Goal: Task Accomplishment & Management: Use online tool/utility

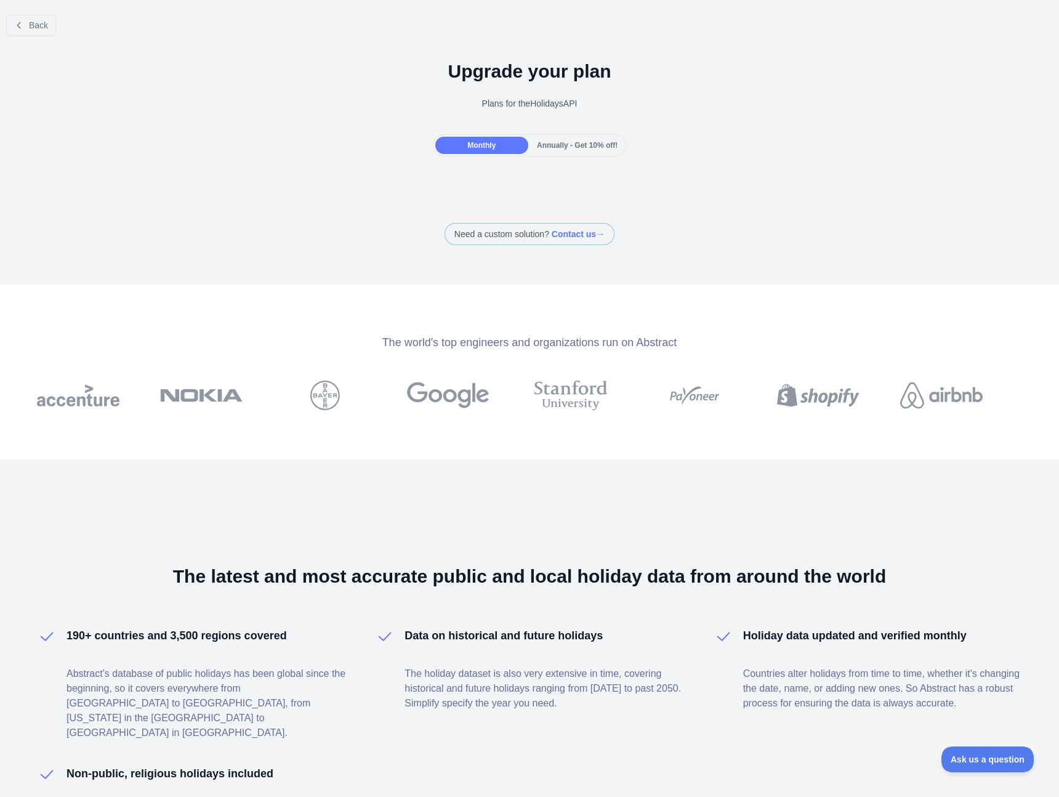
click at [493, 148] on div at bounding box center [529, 398] width 1059 height 797
click at [491, 148] on div "Monthly" at bounding box center [481, 145] width 93 height 17
click at [470, 146] on span "Monthly" at bounding box center [481, 145] width 28 height 9
click at [39, 37] on div "Back" at bounding box center [529, 25] width 1059 height 41
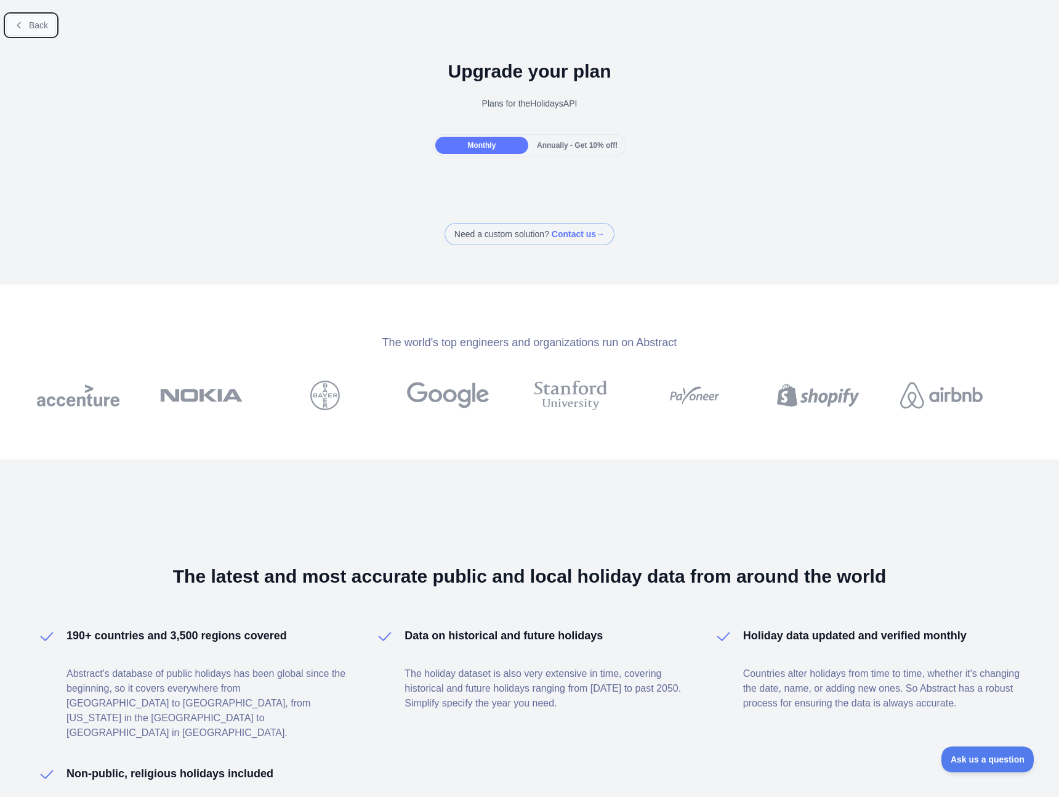
click at [40, 33] on button "Back" at bounding box center [31, 25] width 50 height 21
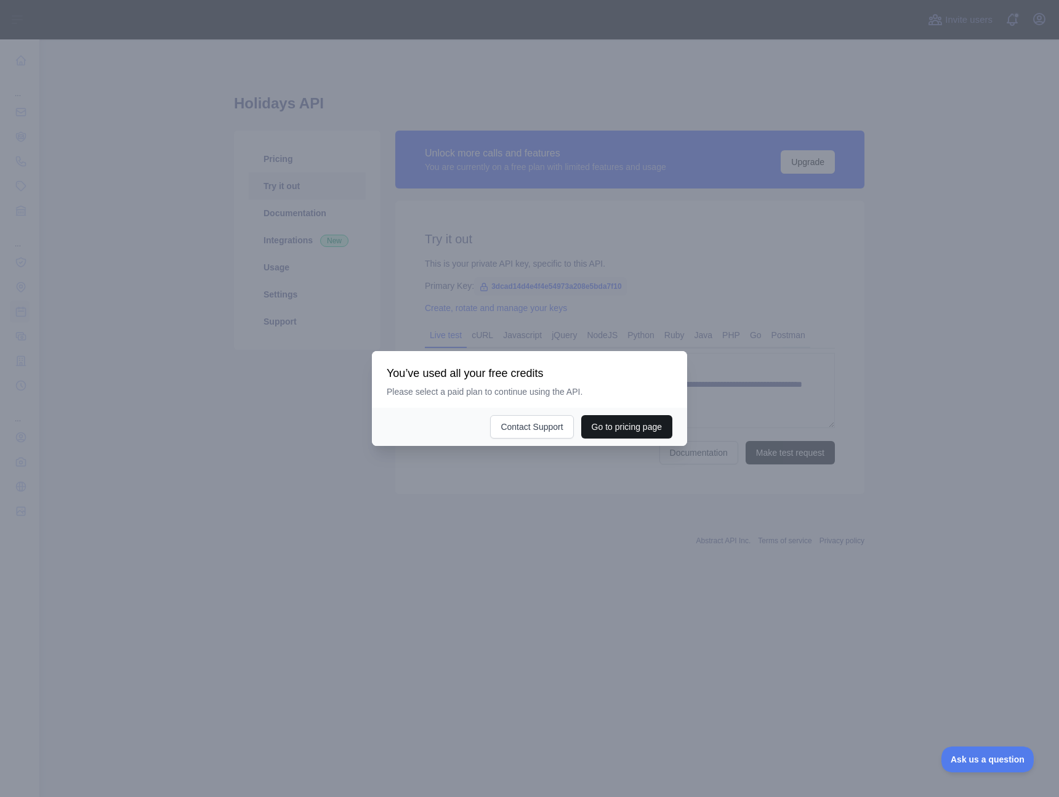
click at [602, 420] on button "Go to pricing page" at bounding box center [626, 426] width 91 height 23
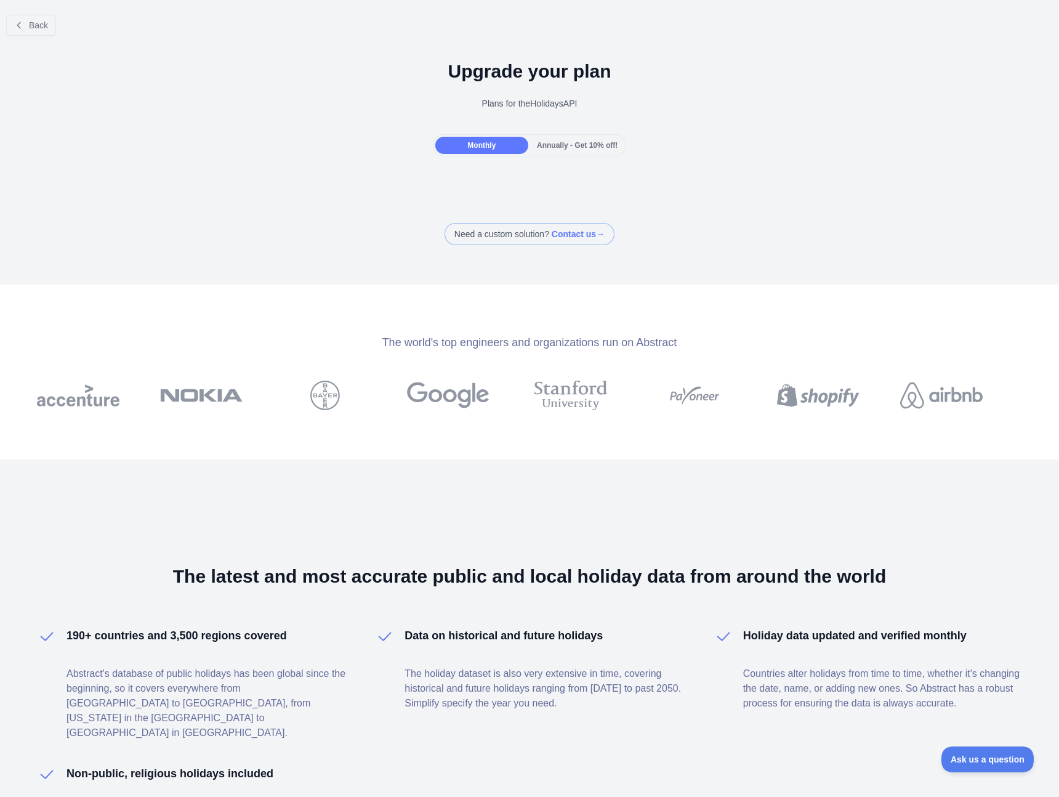
click at [485, 149] on span "Monthly" at bounding box center [481, 145] width 28 height 9
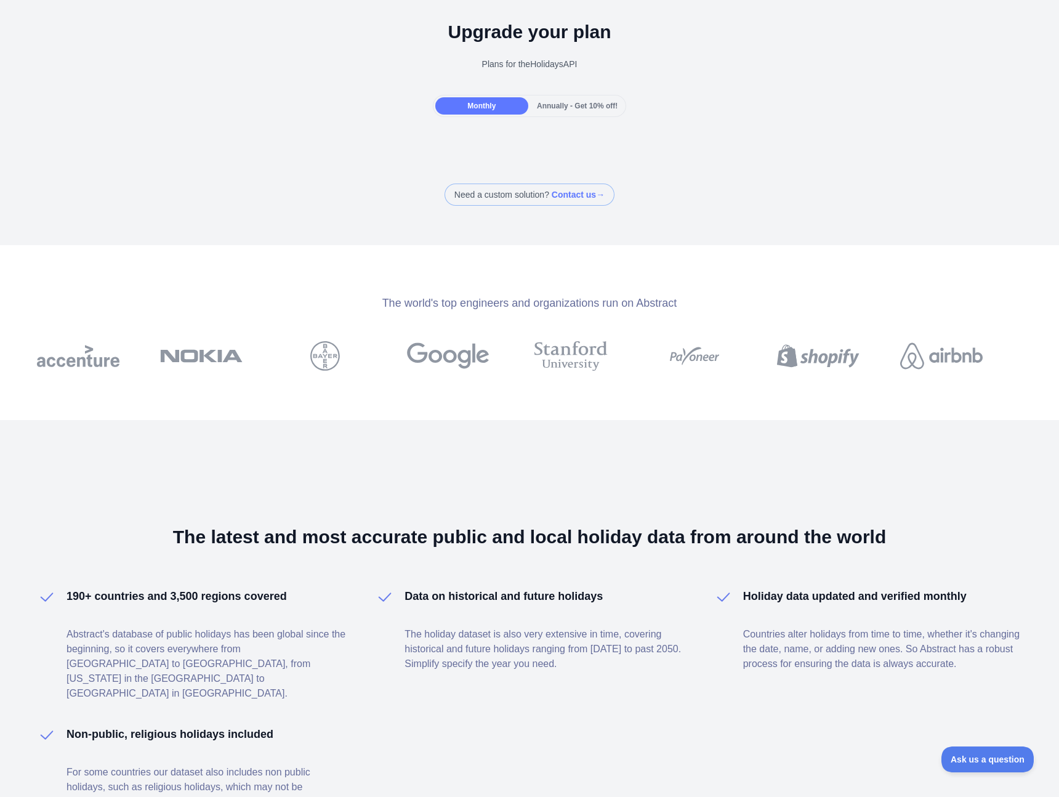
scroll to position [6, 0]
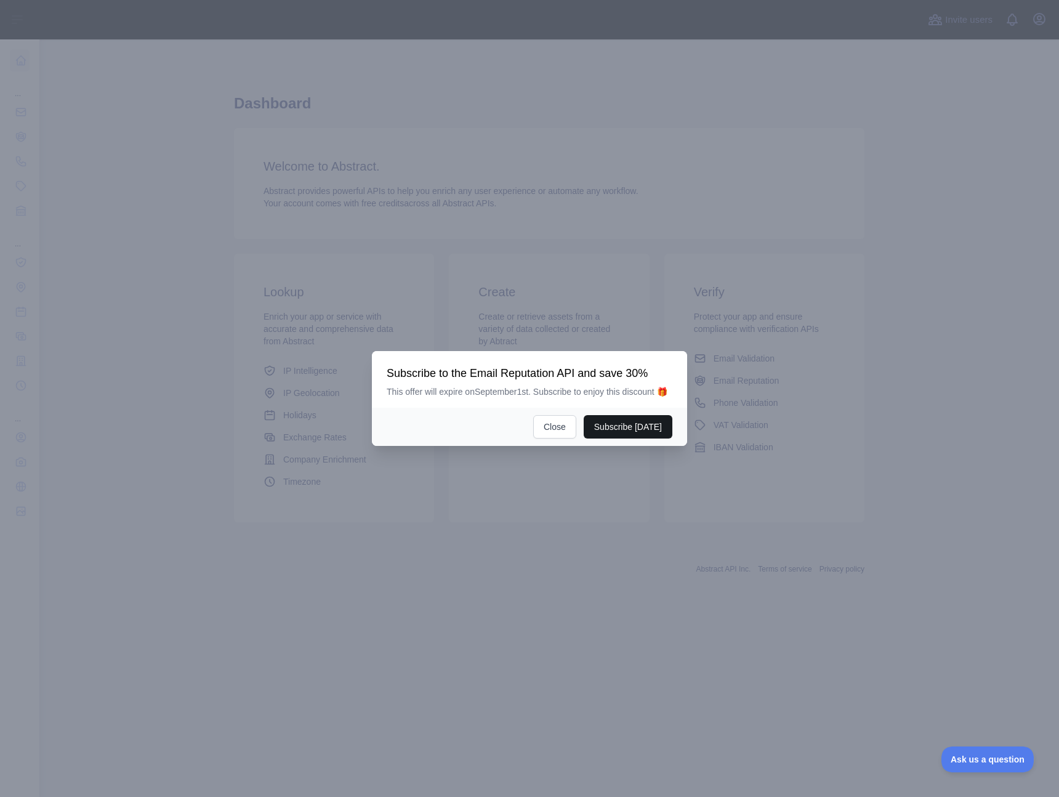
click at [611, 421] on button "Subscribe today" at bounding box center [628, 426] width 89 height 23
click at [613, 423] on button "Subscribe today" at bounding box center [628, 426] width 89 height 23
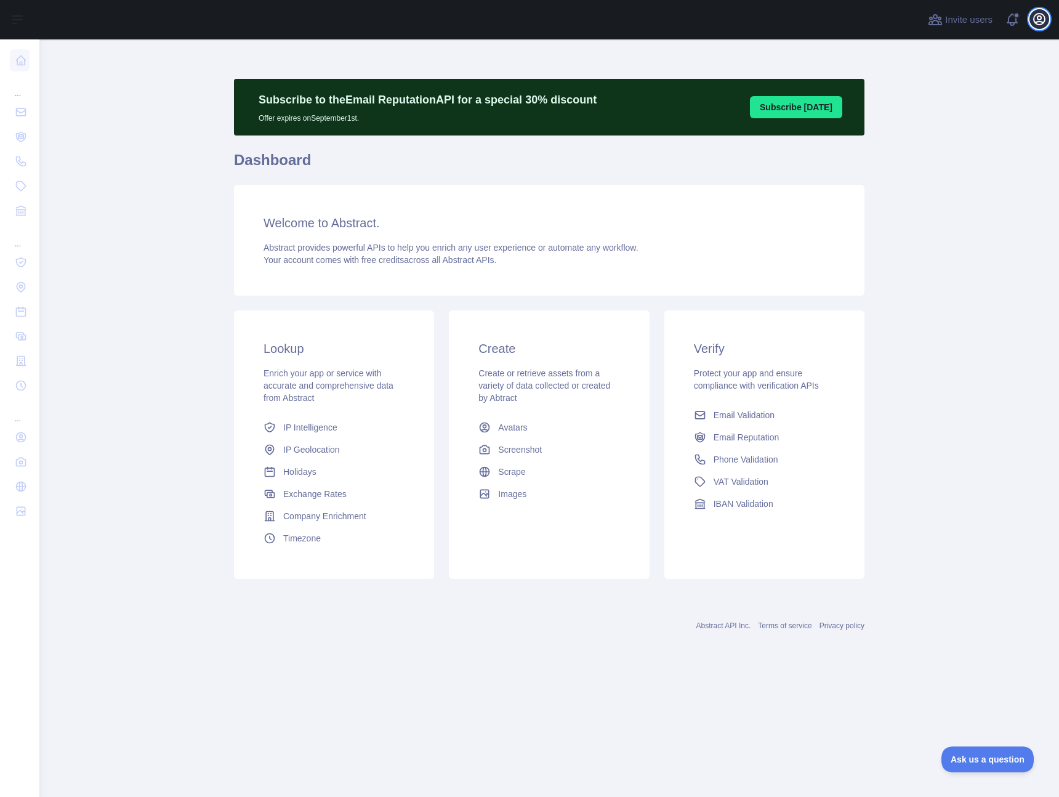
click at [1032, 23] on icon "button" at bounding box center [1039, 19] width 15 height 15
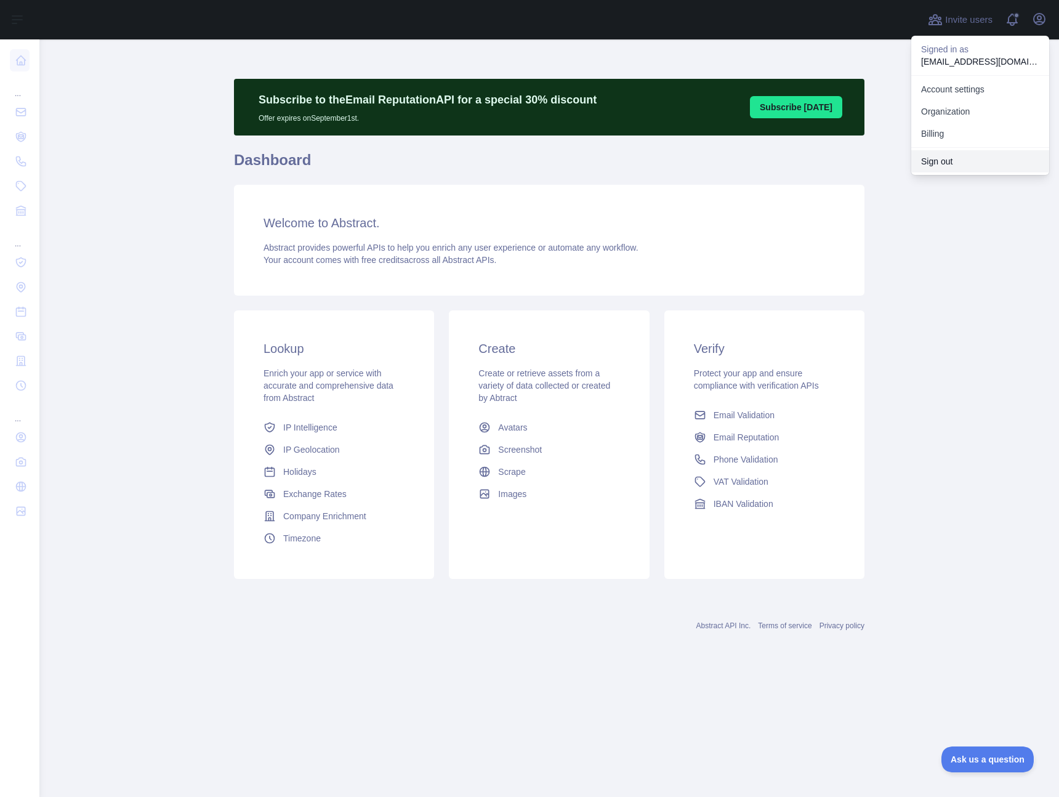
click at [945, 166] on button "Sign out" at bounding box center [980, 161] width 138 height 22
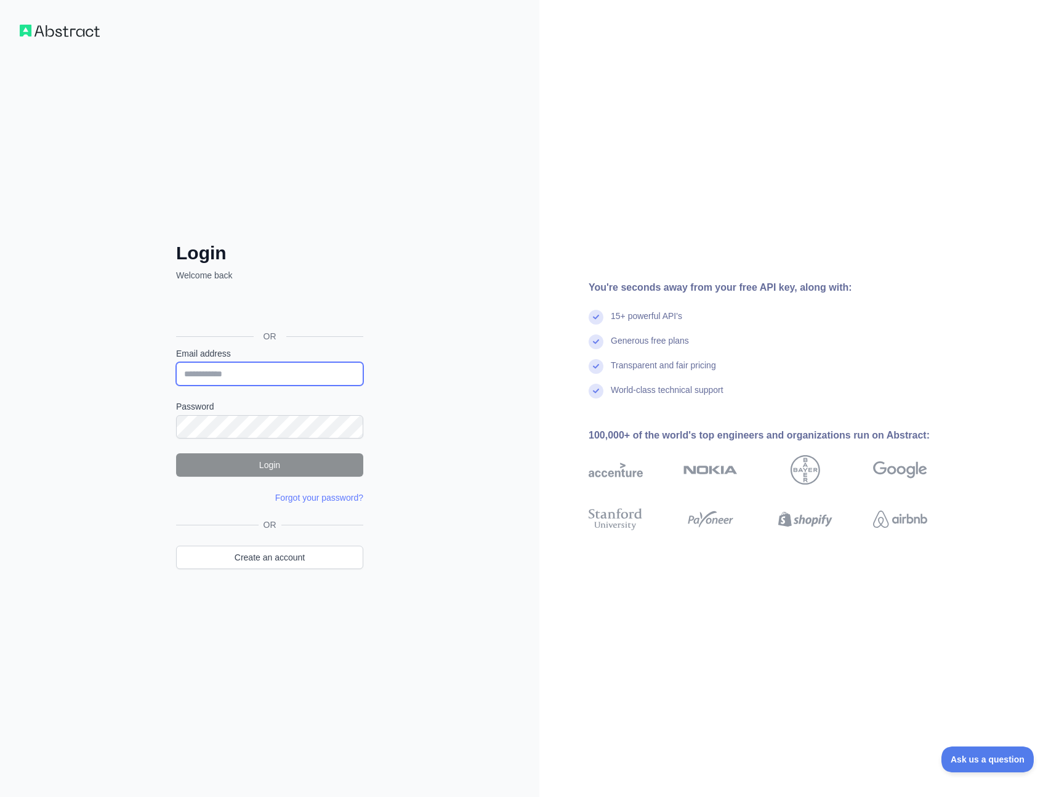
click at [294, 378] on input "Email address" at bounding box center [269, 373] width 187 height 23
click at [486, 344] on div "Login Welcome back OR Email address Password Login Forgot your password? Please…" at bounding box center [269, 398] width 539 height 797
click at [285, 547] on link "Create an account" at bounding box center [269, 557] width 187 height 23
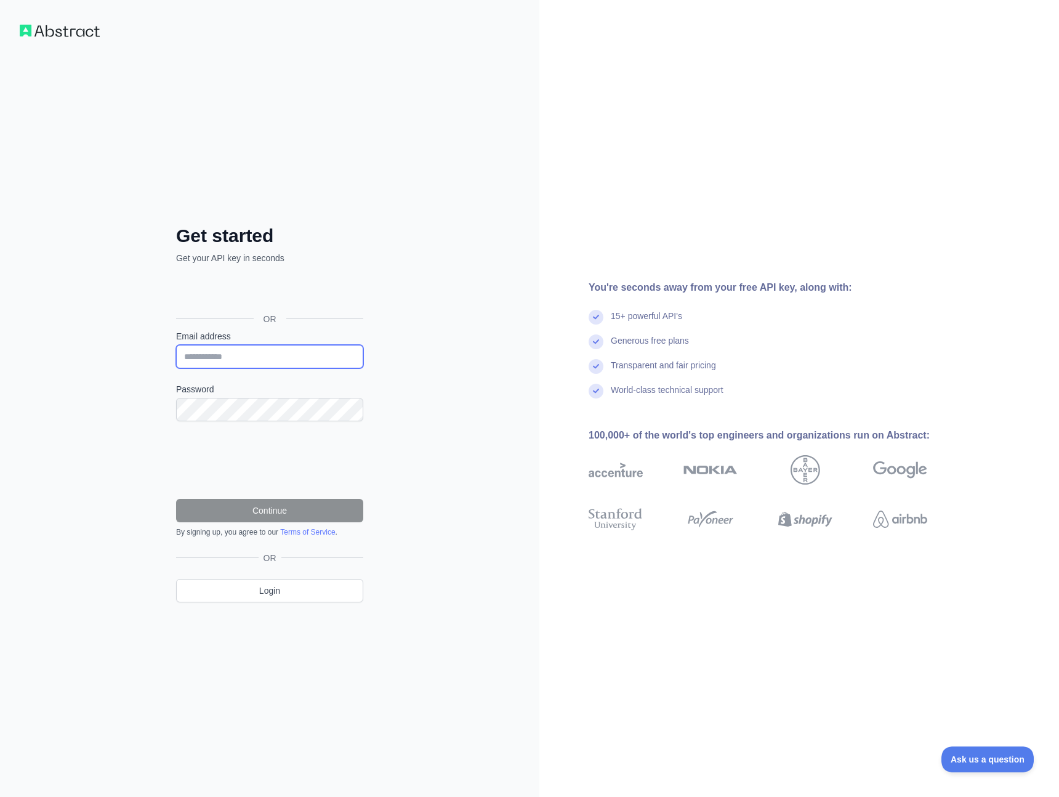
click at [242, 350] on input "Email address" at bounding box center [269, 356] width 187 height 23
type input "**********"
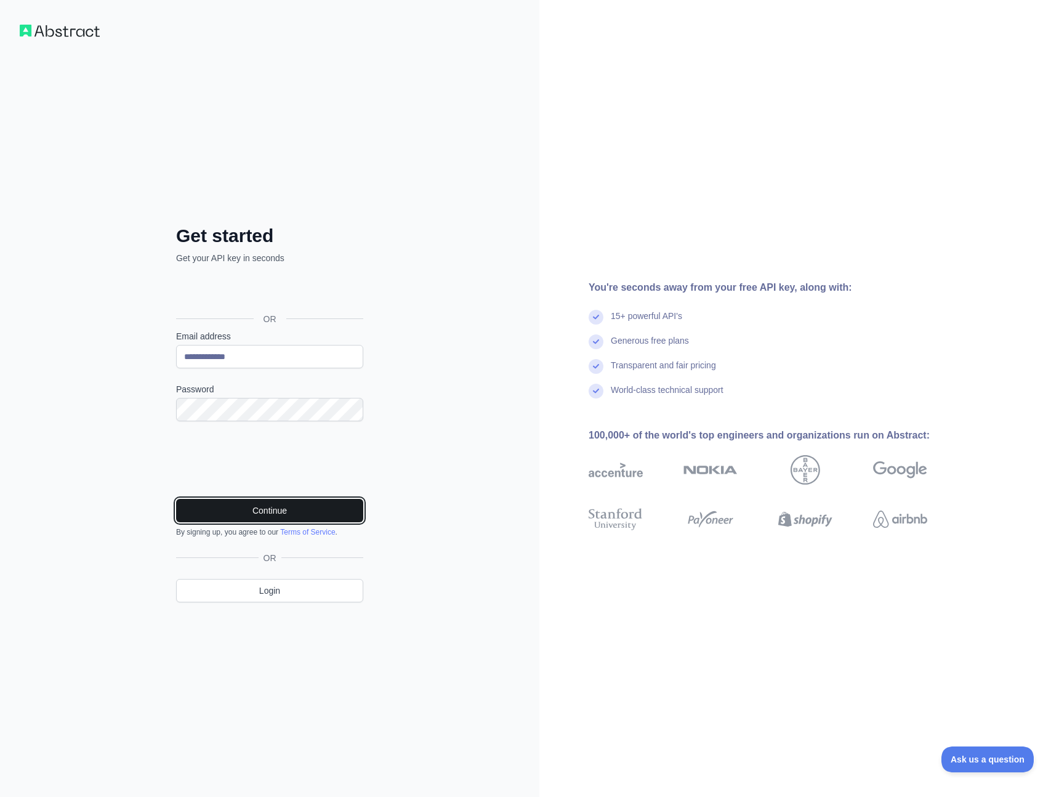
click at [224, 499] on button "Continue" at bounding box center [269, 510] width 187 height 23
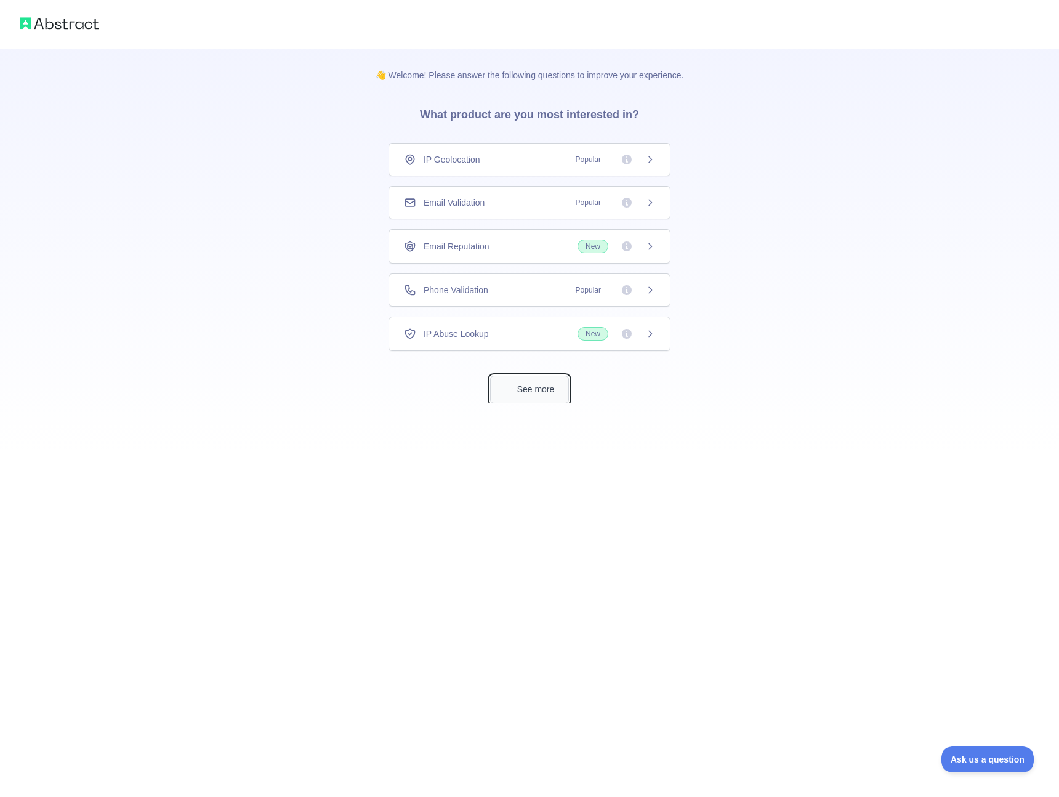
click at [545, 396] on button "See more" at bounding box center [529, 390] width 79 height 28
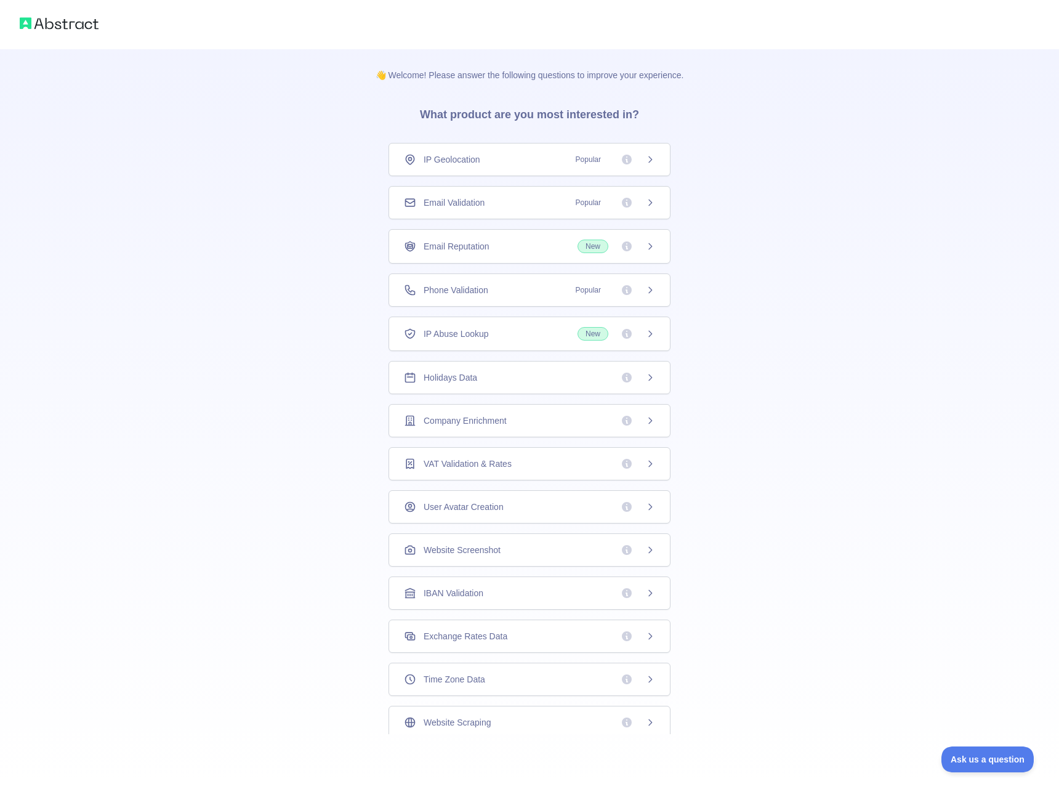
click at [544, 390] on div "Holidays Data" at bounding box center [530, 377] width 282 height 33
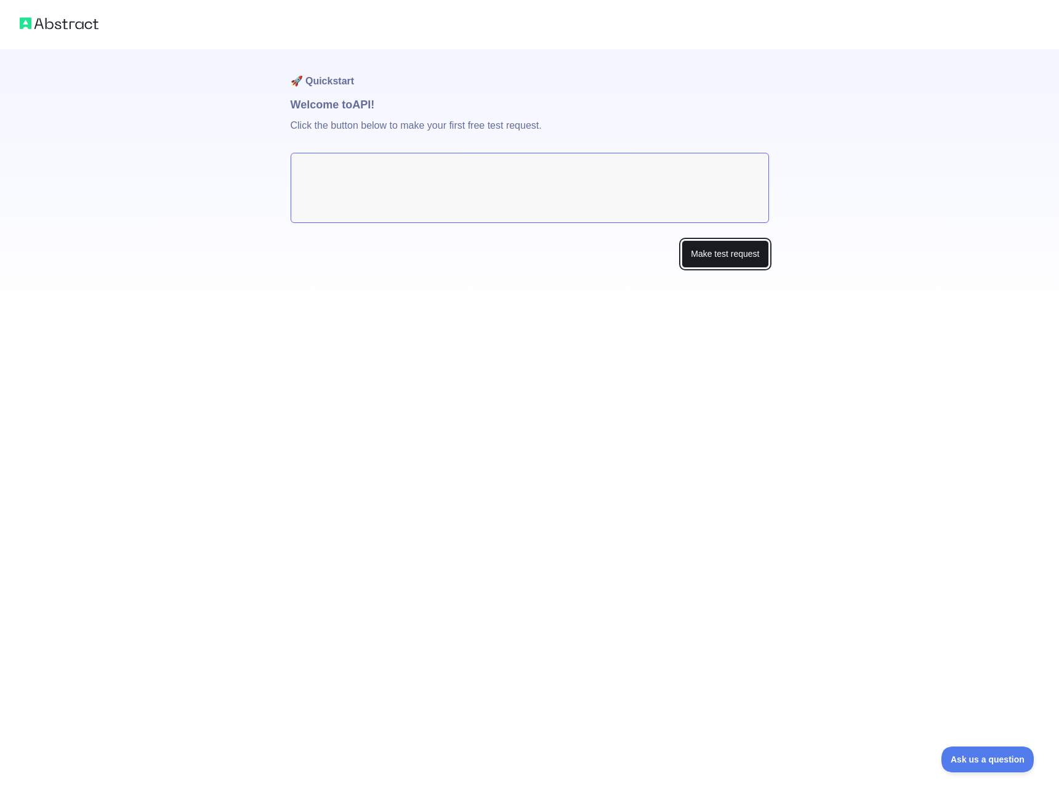
click at [724, 250] on button "Make test request" at bounding box center [725, 254] width 87 height 28
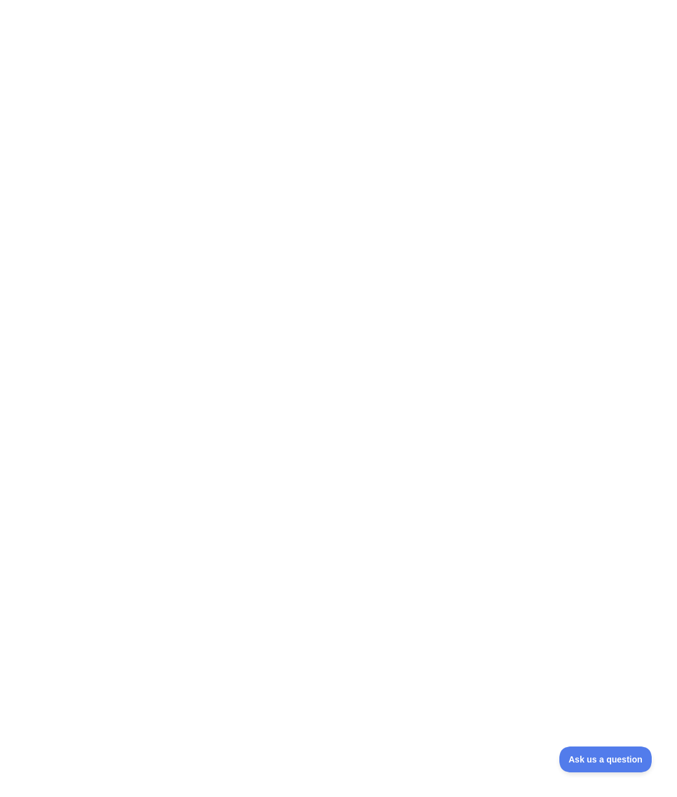
click at [522, 238] on div at bounding box center [338, 398] width 677 height 797
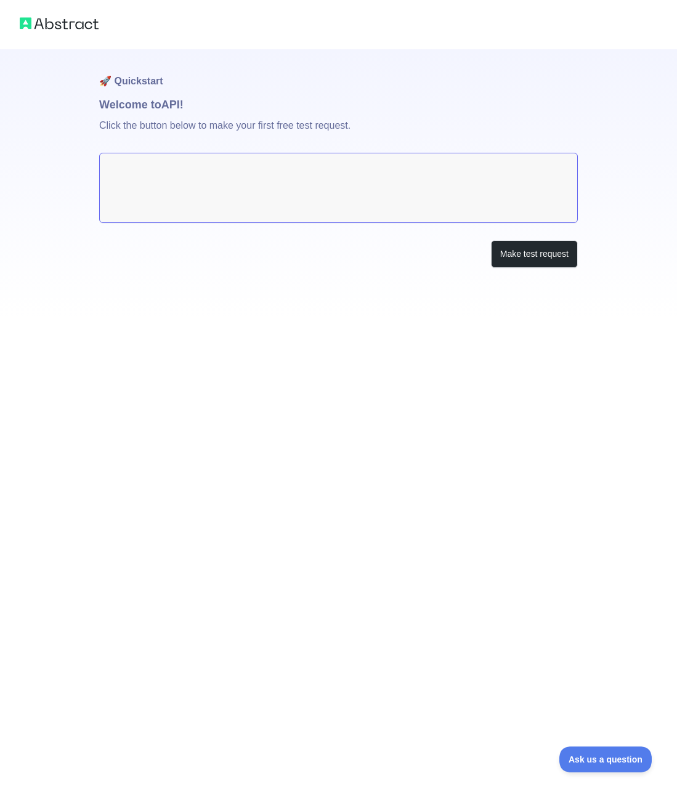
click at [329, 185] on textarea at bounding box center [338, 188] width 478 height 70
click at [332, 184] on textarea at bounding box center [338, 188] width 478 height 70
click at [547, 253] on button "Make test request" at bounding box center [534, 254] width 87 height 28
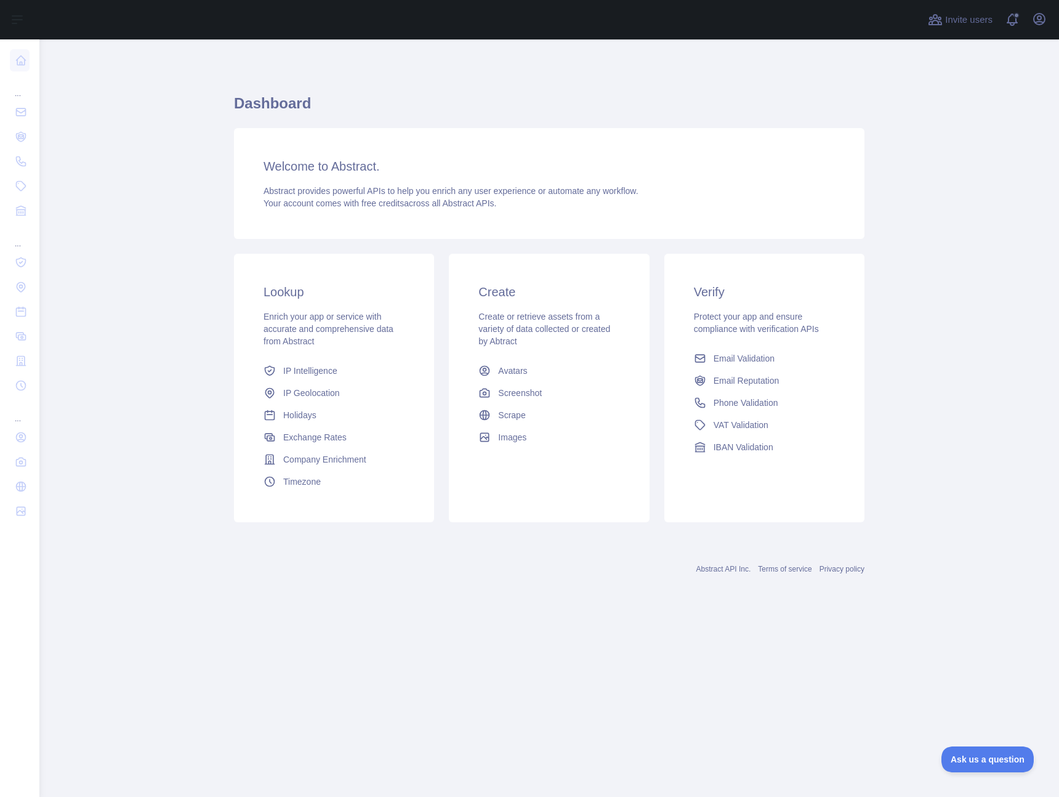
click at [381, 272] on div "Lookup Enrich your app or service with accurate and comprehensive data from Abs…" at bounding box center [334, 388] width 200 height 268
click at [543, 294] on h3 "Create" at bounding box center [548, 291] width 141 height 17
click at [507, 380] on link "Avatars" at bounding box center [549, 371] width 151 height 22
click at [276, 414] on link "Holidays" at bounding box center [334, 415] width 151 height 22
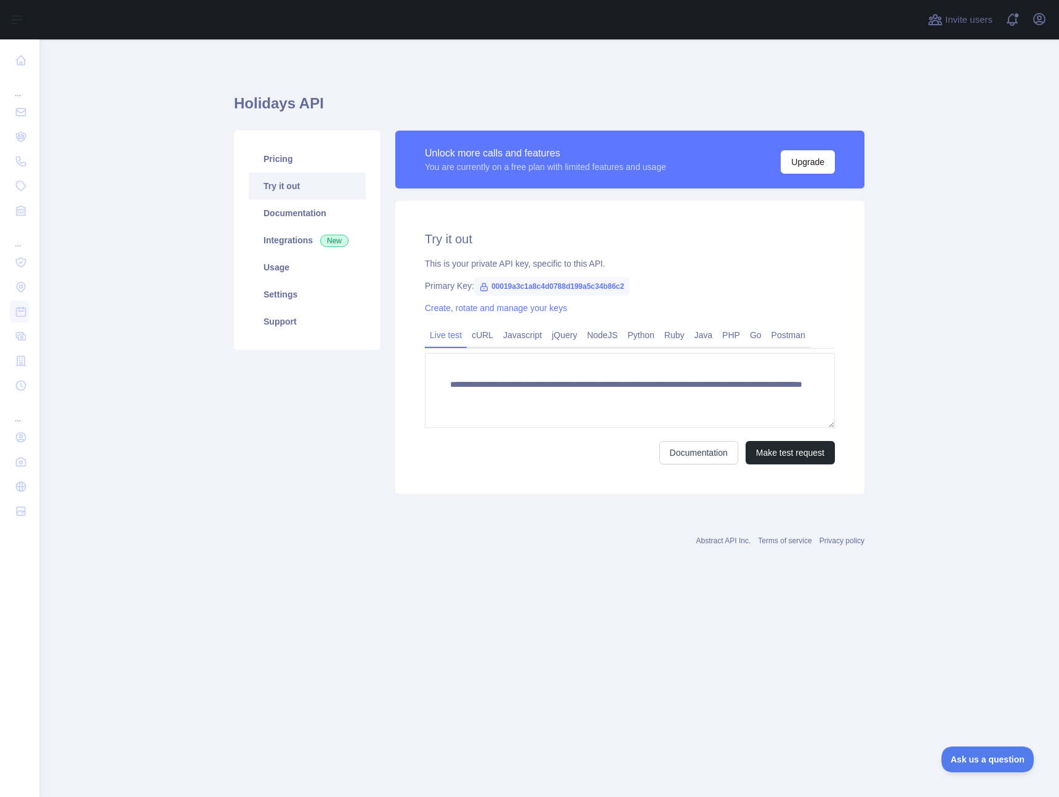
click at [526, 285] on span "00019a3c1a8c4d0788d199a5c34b86c2" at bounding box center [551, 286] width 155 height 18
copy span "00019a3c1a8c4d0788d199a5c34b86c2"
